Goal: Transaction & Acquisition: Obtain resource

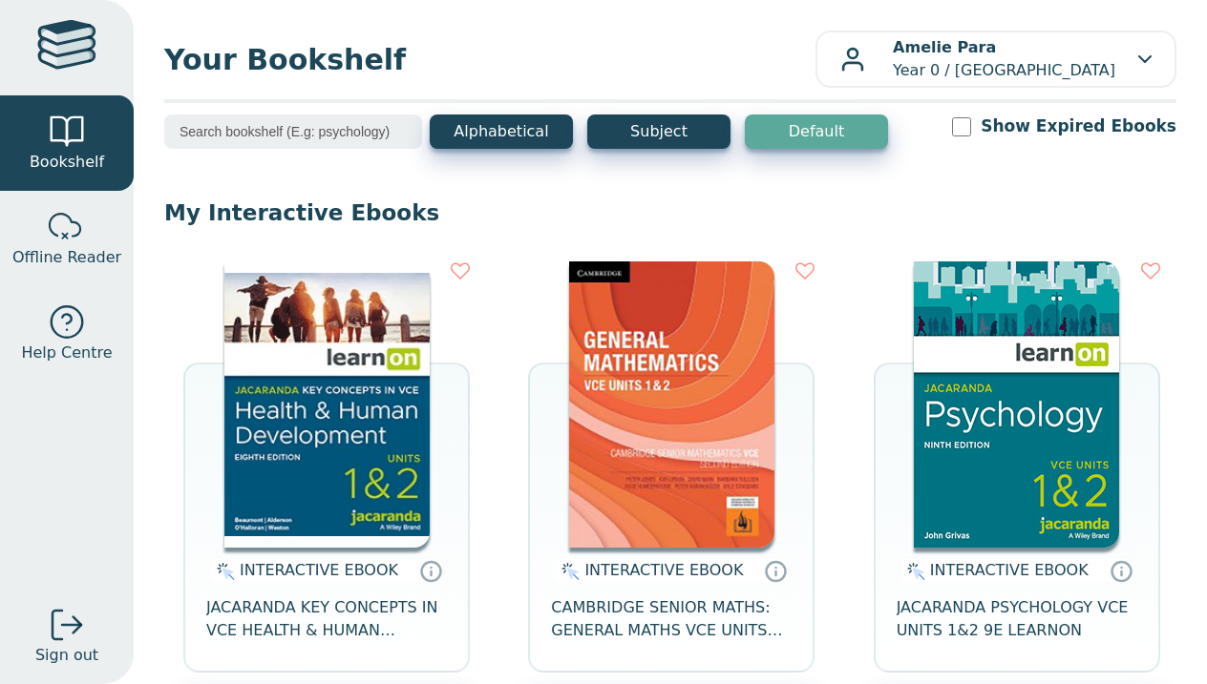
scroll to position [150, 0]
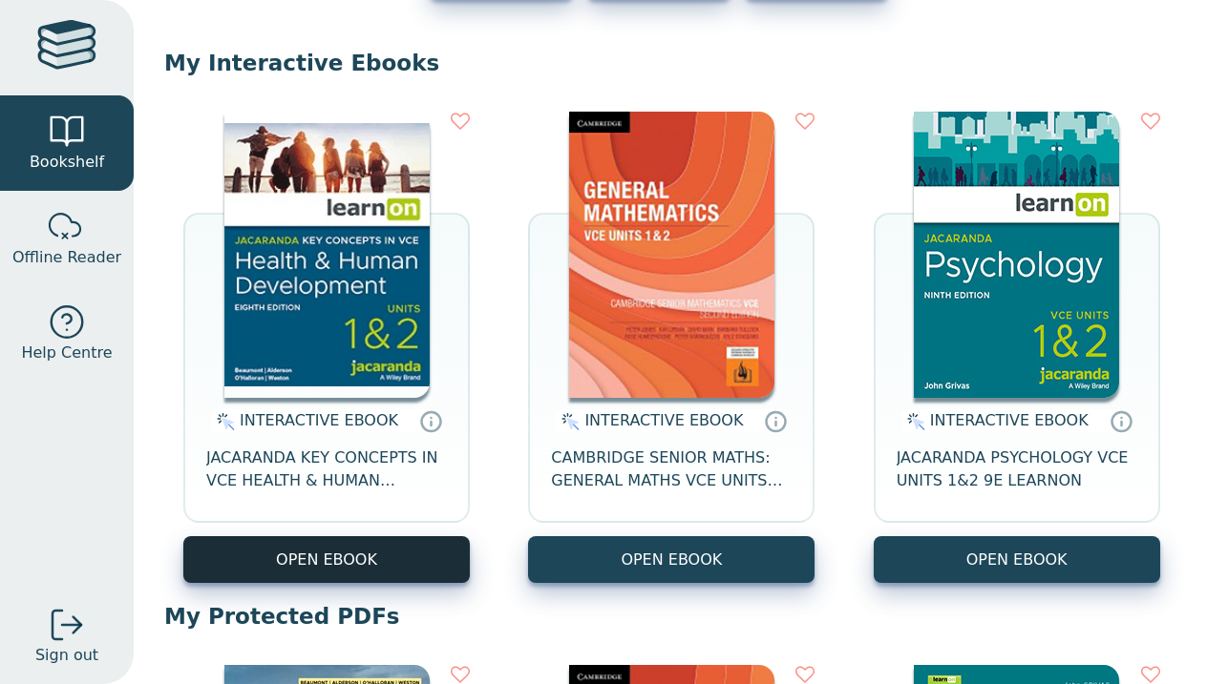
click at [326, 564] on button "OPEN EBOOK" at bounding box center [326, 559] width 286 height 47
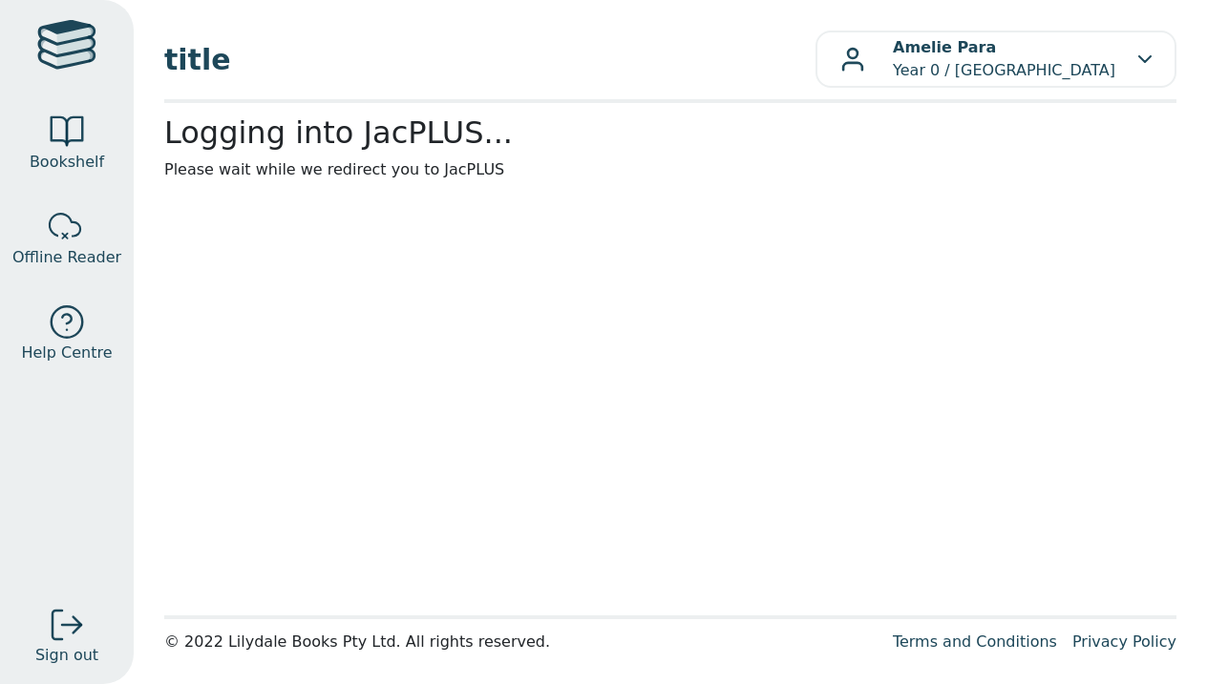
click at [348, 286] on main1 "Logging into JacPLUS... Please wait while we redirect you to JacPLUS" at bounding box center [670, 360] width 1012 height 490
click at [63, 138] on div at bounding box center [67, 132] width 38 height 38
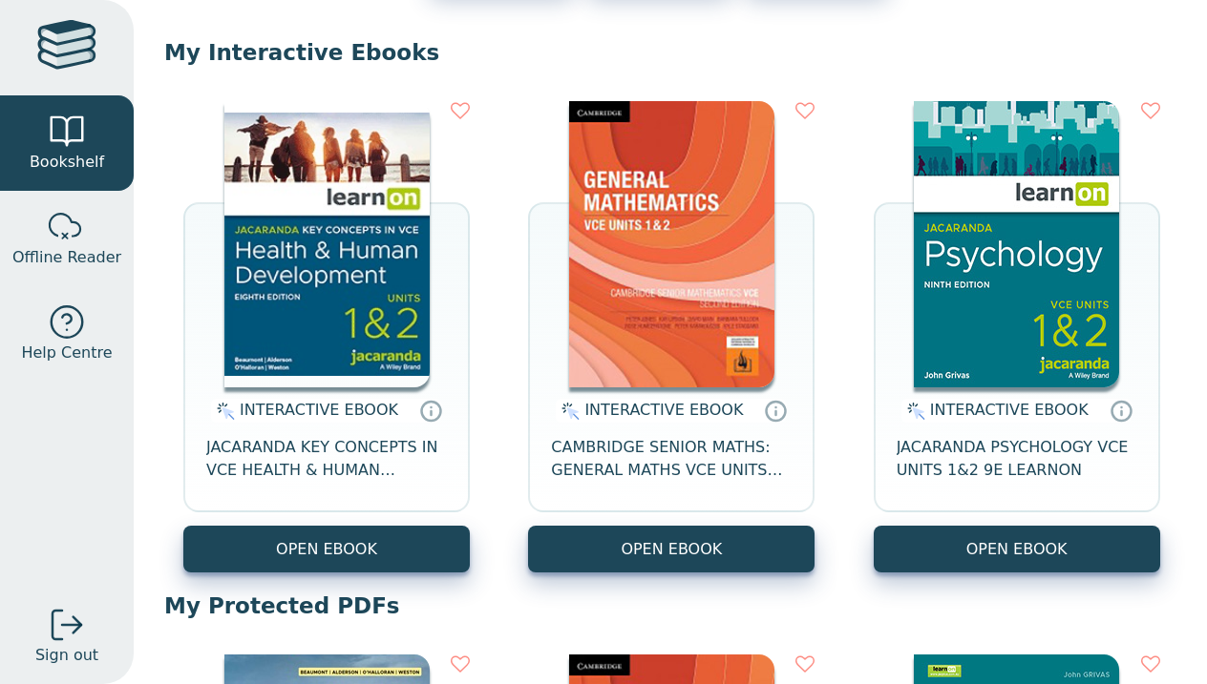
scroll to position [161, 0]
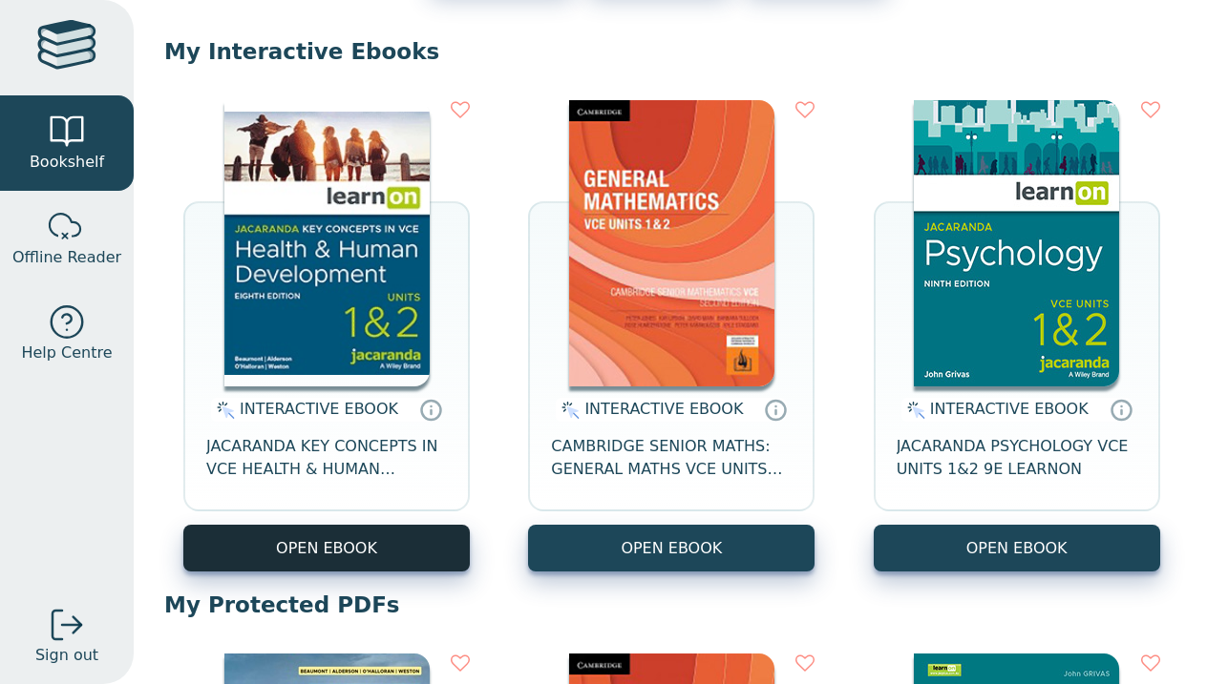
click at [273, 553] on button "OPEN EBOOK" at bounding box center [326, 548] width 286 height 47
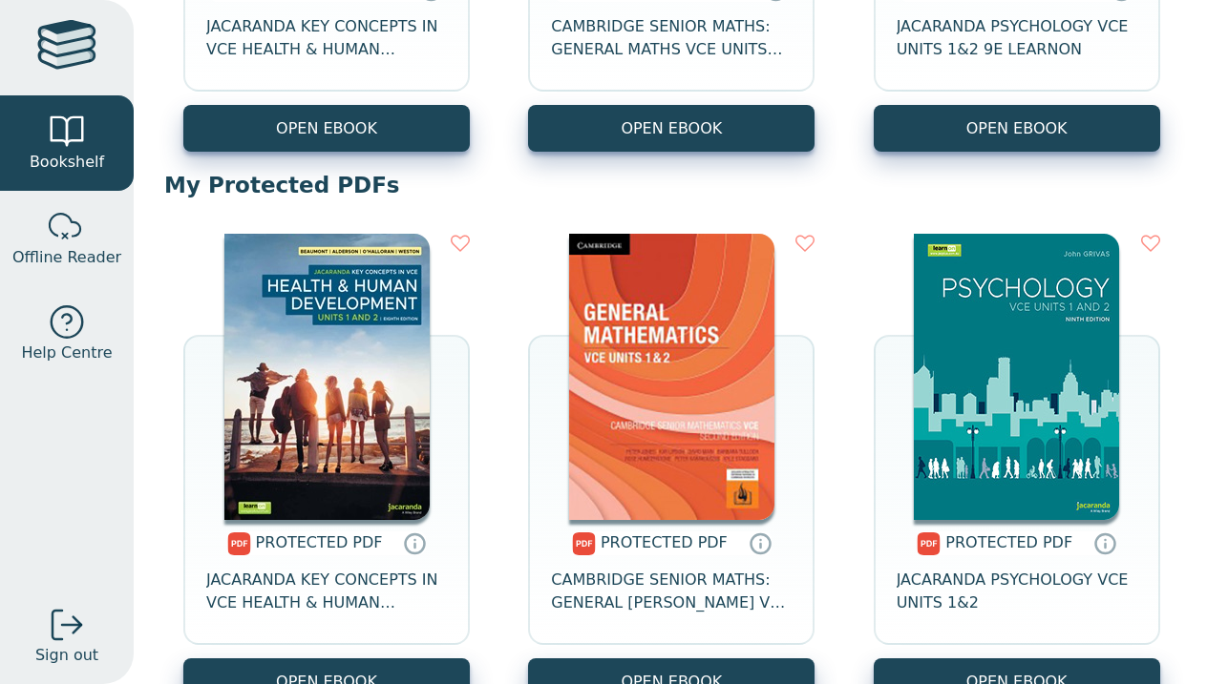
scroll to position [612, 0]
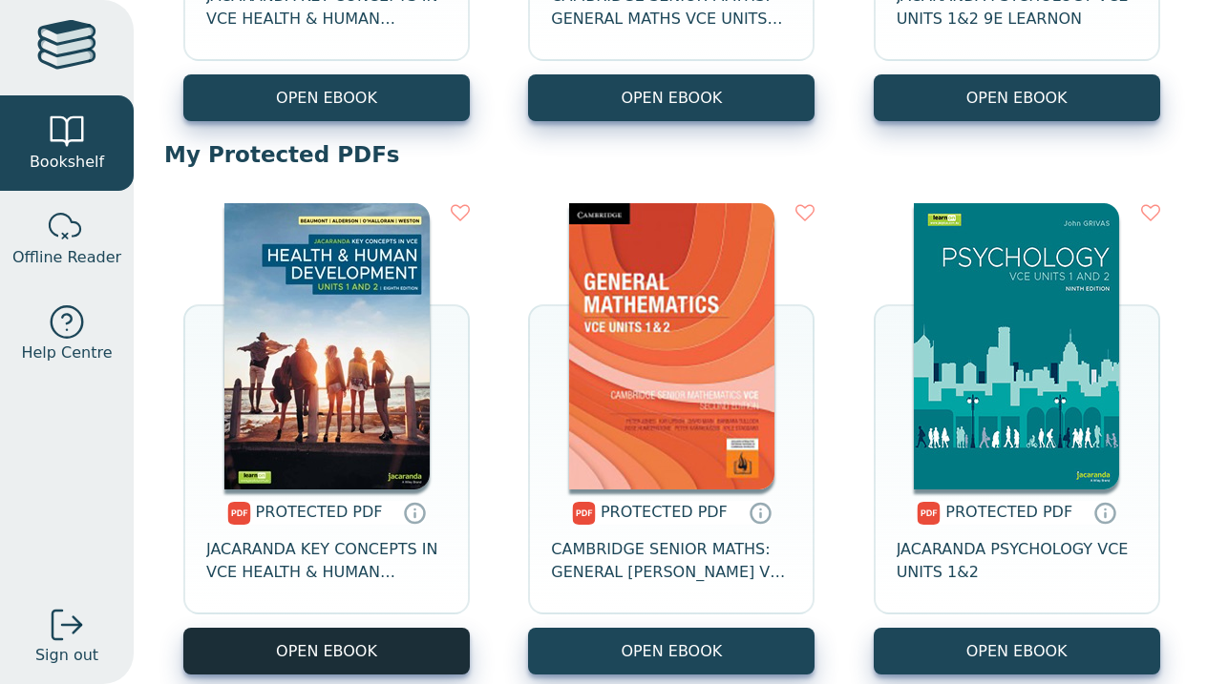
click at [332, 639] on link "OPEN EBOOK" at bounding box center [326, 651] width 286 height 47
